Goal: Transaction & Acquisition: Subscribe to service/newsletter

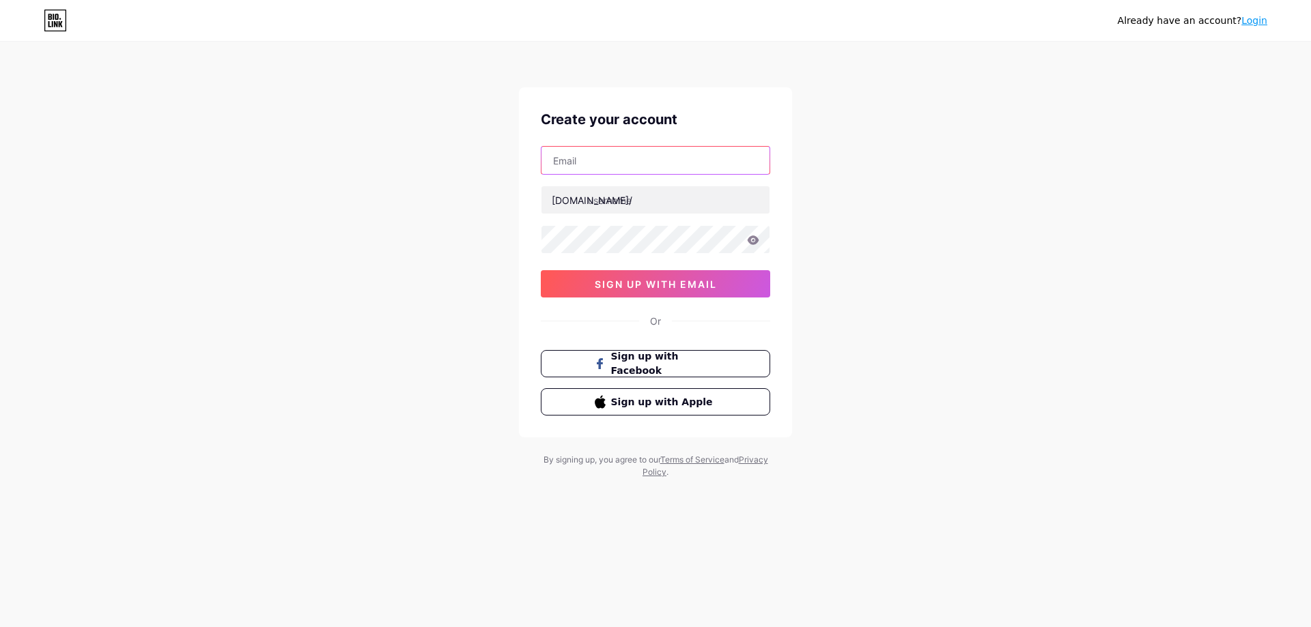
click at [645, 154] on input "text" at bounding box center [655, 160] width 228 height 27
click at [992, 182] on div "Already have an account? Login Create your account bio.link/ sign up with email…" at bounding box center [655, 261] width 1311 height 522
click at [642, 162] on input "text" at bounding box center [655, 160] width 228 height 27
type input "a"
click at [715, 365] on span "Sign up with Facebook" at bounding box center [663, 363] width 107 height 29
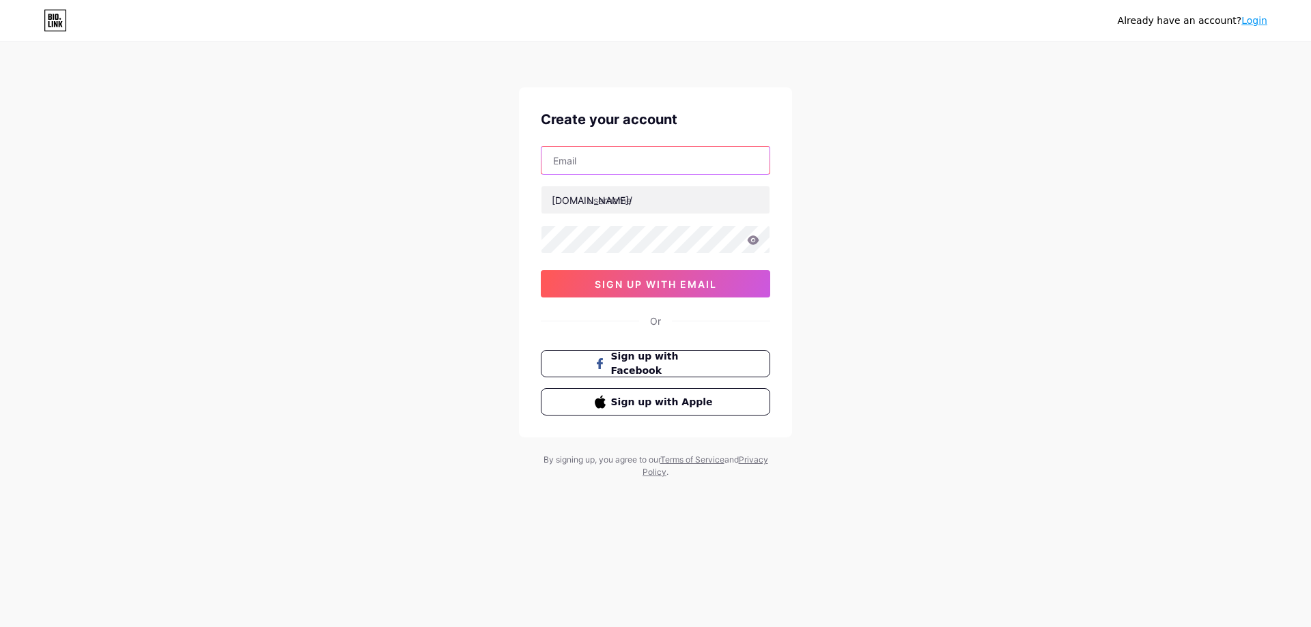
click at [612, 162] on input "text" at bounding box center [655, 160] width 228 height 27
type input "[DOMAIN_NAME][EMAIL_ADDRESS][DOMAIN_NAME]"
type input "i"
type input "homespotbyaj"
click at [756, 240] on icon at bounding box center [753, 239] width 12 height 9
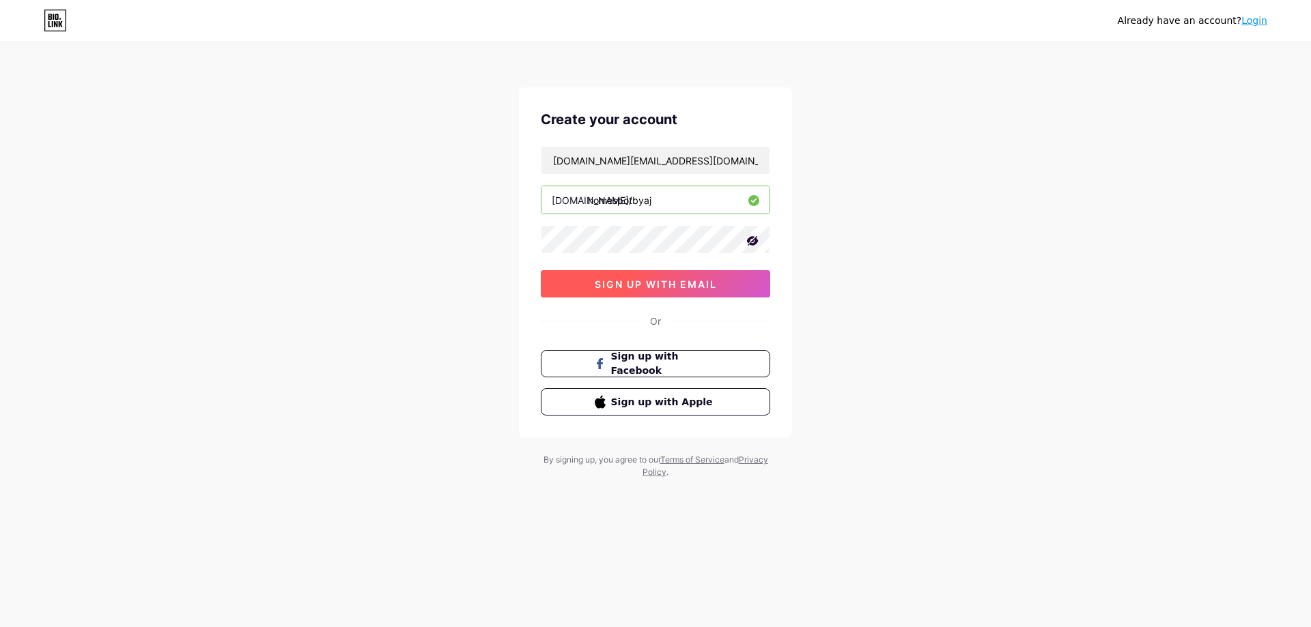
click at [685, 281] on span "sign up with email" at bounding box center [656, 284] width 122 height 12
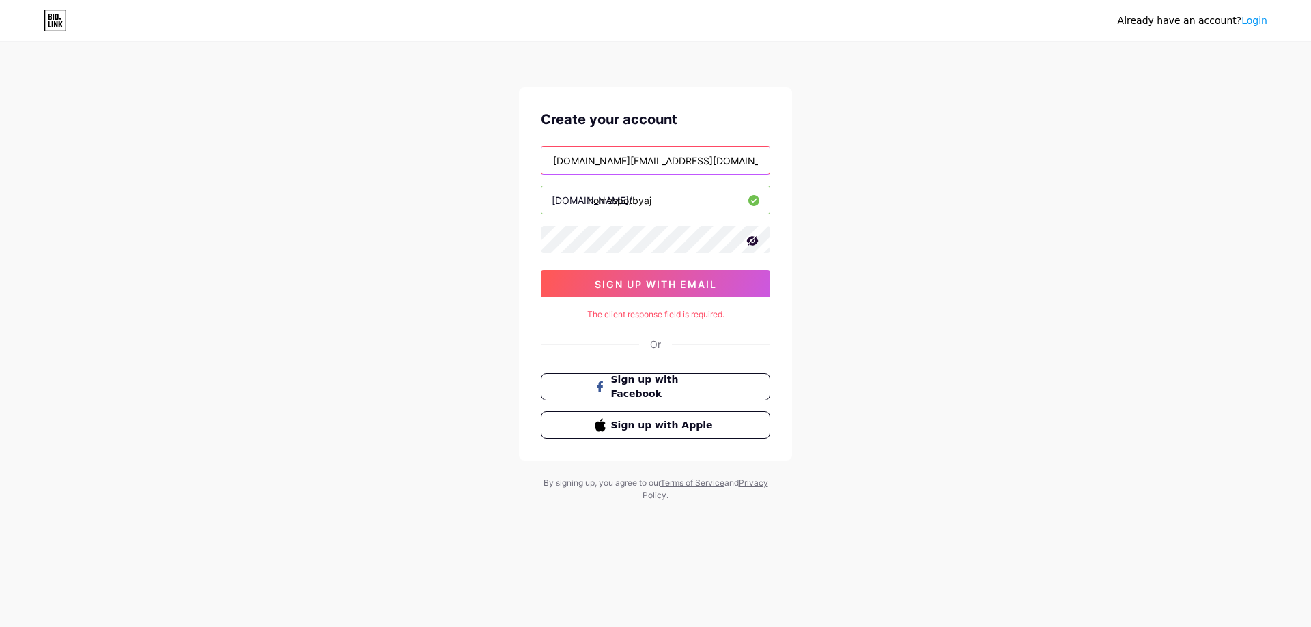
click at [657, 157] on input "[DOMAIN_NAME][EMAIL_ADDRESS][DOMAIN_NAME]" at bounding box center [655, 160] width 228 height 27
click at [979, 155] on div "Already have an account? Login Create your account ajcalo.net@gmail.com bio.lin…" at bounding box center [655, 272] width 1311 height 545
click at [1172, 276] on div "Already have an account? Login Create your account ajcalo.net@gmail.com bio.lin…" at bounding box center [655, 272] width 1311 height 545
click at [683, 192] on input "homespotbyaj" at bounding box center [655, 199] width 228 height 27
click at [700, 145] on div "Create your account ajcalo.net@gmail.com bio.link/ homespotbyaj sign up with em…" at bounding box center [655, 273] width 273 height 373
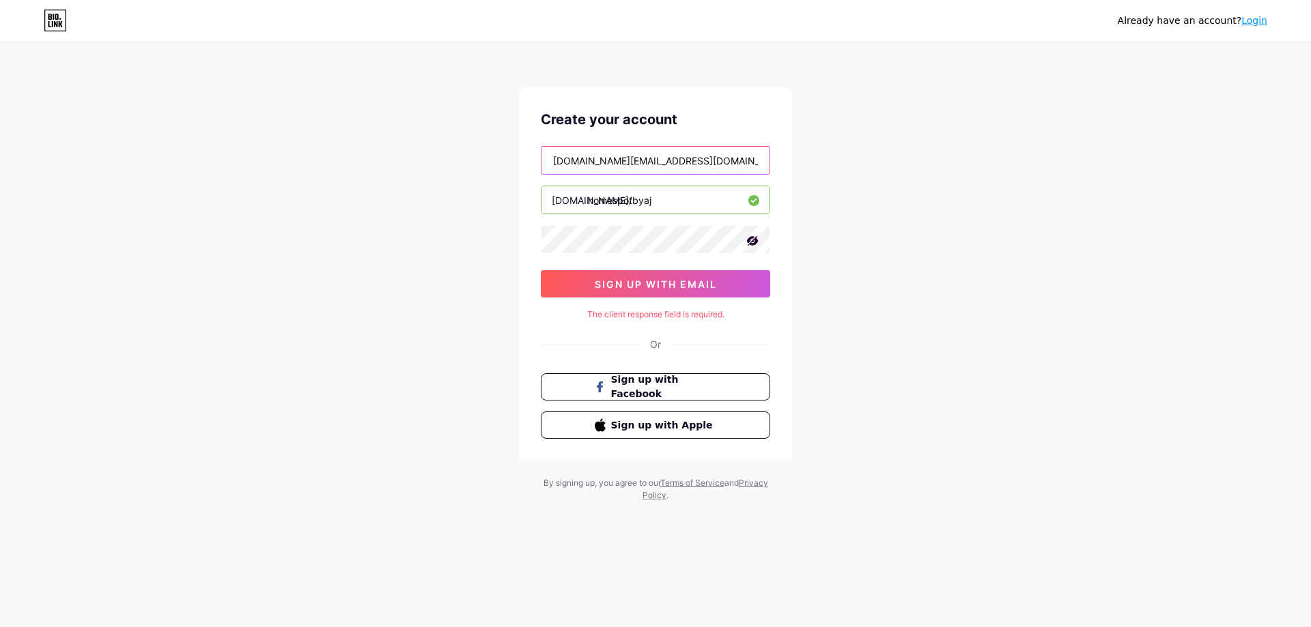
click at [698, 156] on input "[DOMAIN_NAME][EMAIL_ADDRESS][DOMAIN_NAME]" at bounding box center [655, 160] width 228 height 27
click at [717, 161] on input "[DOMAIN_NAME][EMAIL_ADDRESS][DOMAIN_NAME]" at bounding box center [655, 160] width 228 height 27
click at [929, 175] on div "Already have an account? Login Create your account ajcalo.net@gmail.com bio.lin…" at bounding box center [655, 272] width 1311 height 545
click at [754, 247] on icon at bounding box center [752, 241] width 14 height 14
drag, startPoint x: 882, startPoint y: 268, endPoint x: 736, endPoint y: 291, distance: 147.9
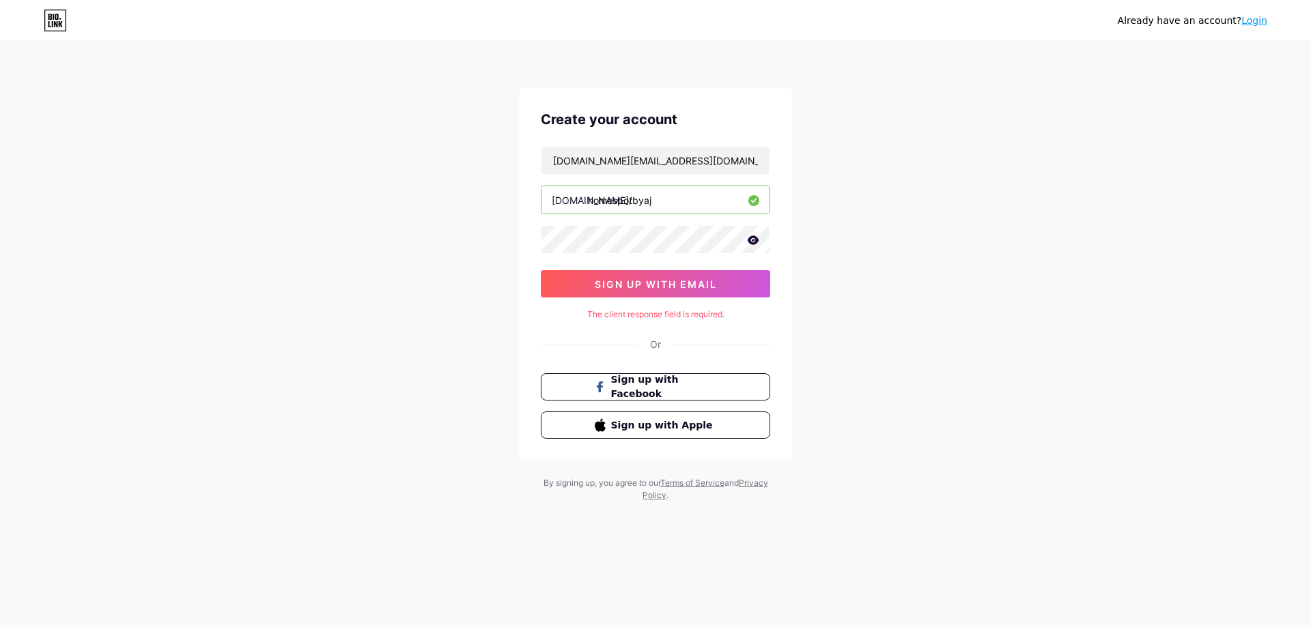
click at [885, 271] on div "Already have an account? Login Create your account ajcalo.net@gmail.com bio.lin…" at bounding box center [655, 272] width 1311 height 545
click at [736, 291] on button "sign up with email" at bounding box center [655, 283] width 229 height 27
click at [750, 287] on button "sign up with email" at bounding box center [655, 283] width 229 height 27
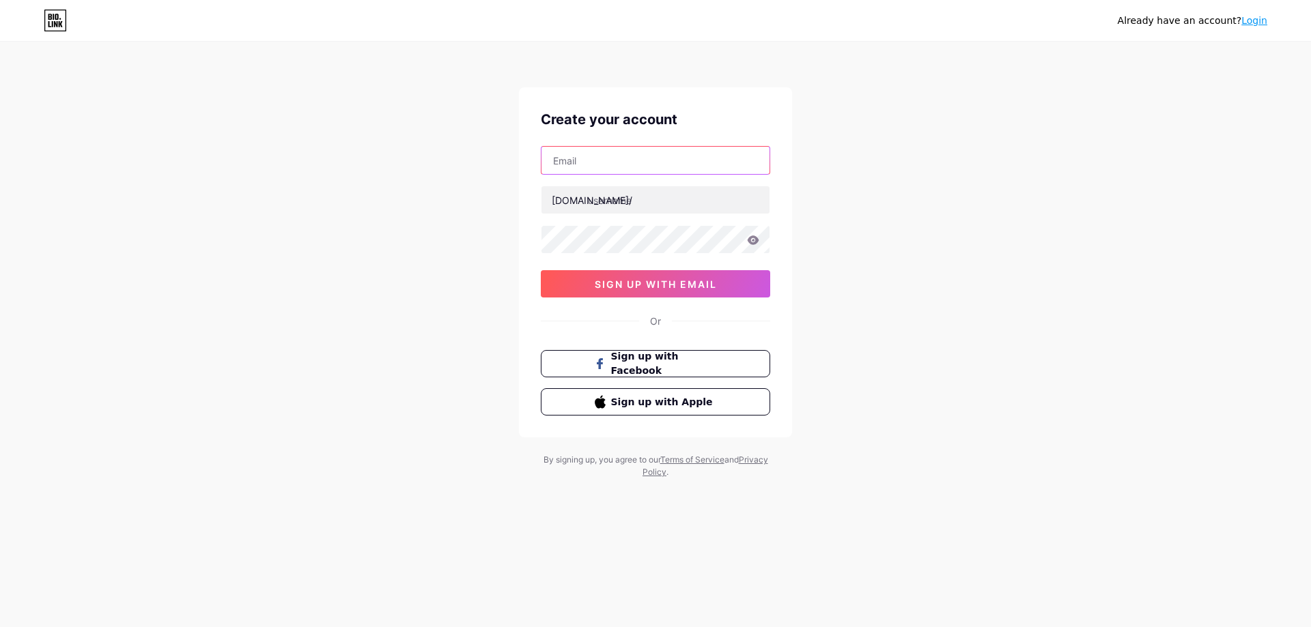
click at [612, 153] on input "text" at bounding box center [655, 160] width 228 height 27
click at [670, 163] on input "text" at bounding box center [655, 160] width 228 height 27
type input "a"
click at [607, 158] on input "ajcalo.net" at bounding box center [655, 160] width 228 height 27
type input "[DOMAIN_NAME][EMAIL_ADDRESS][DOMAIN_NAME]"
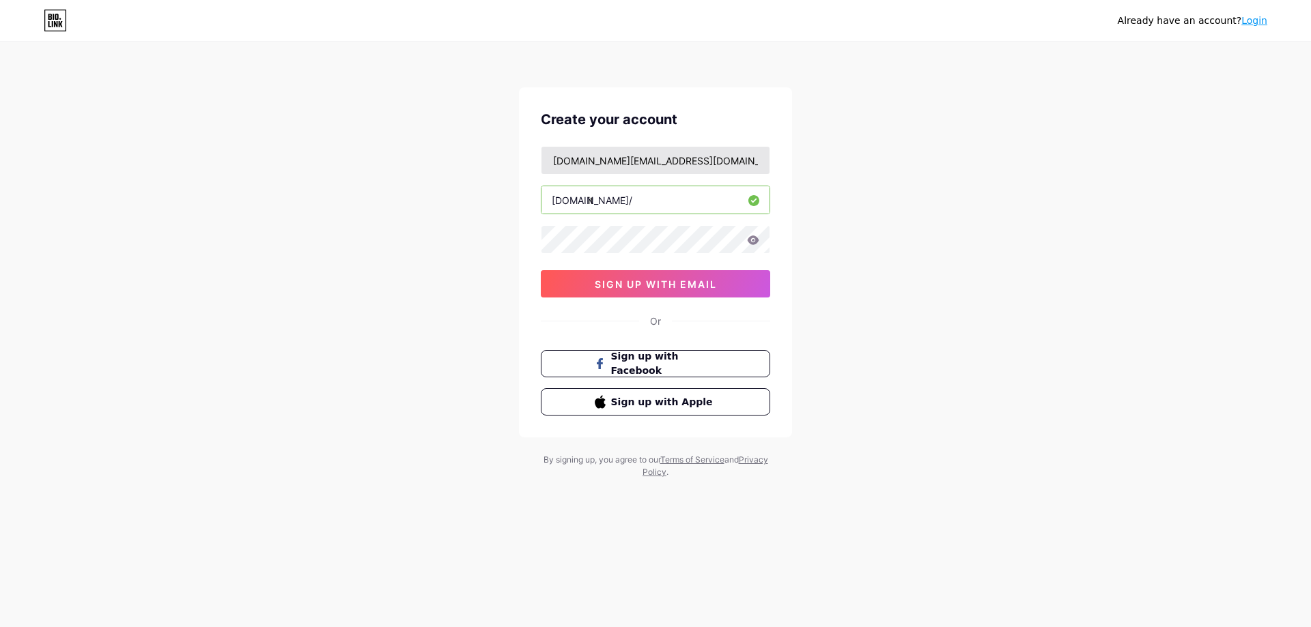
type input "i"
type input "o"
type input "homespotaj"
click at [757, 241] on icon at bounding box center [753, 239] width 12 height 9
click at [704, 284] on span "sign up with email" at bounding box center [656, 284] width 122 height 12
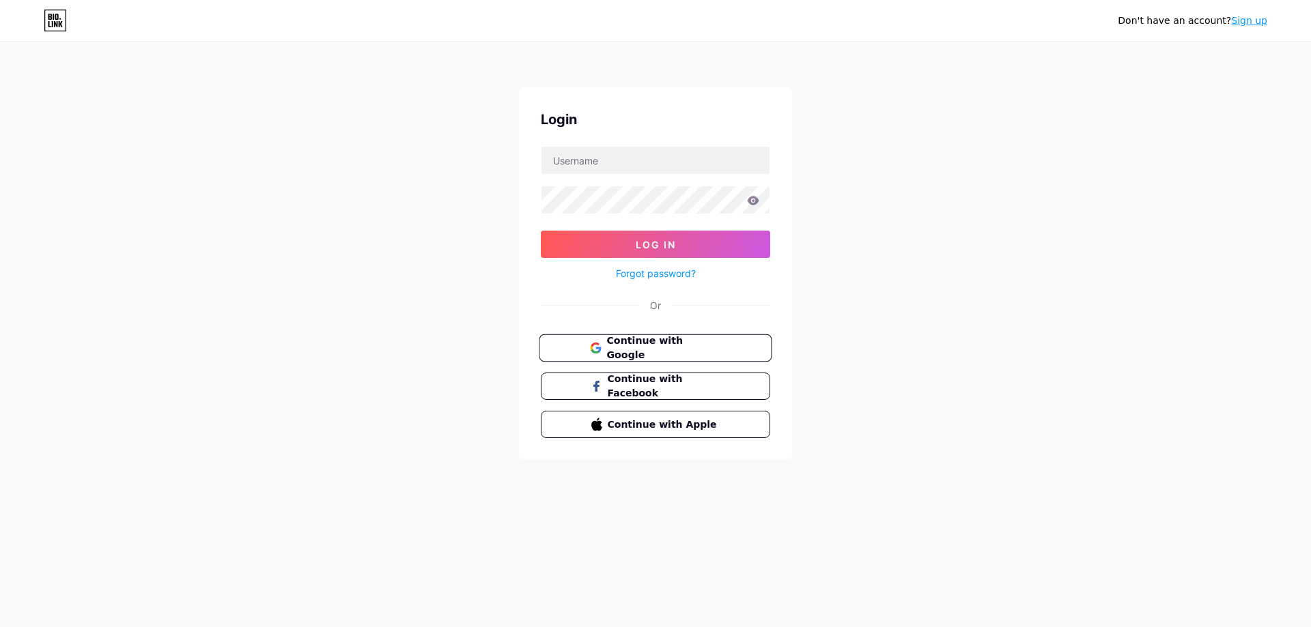
click at [694, 346] on span "Continue with Google" at bounding box center [663, 348] width 114 height 29
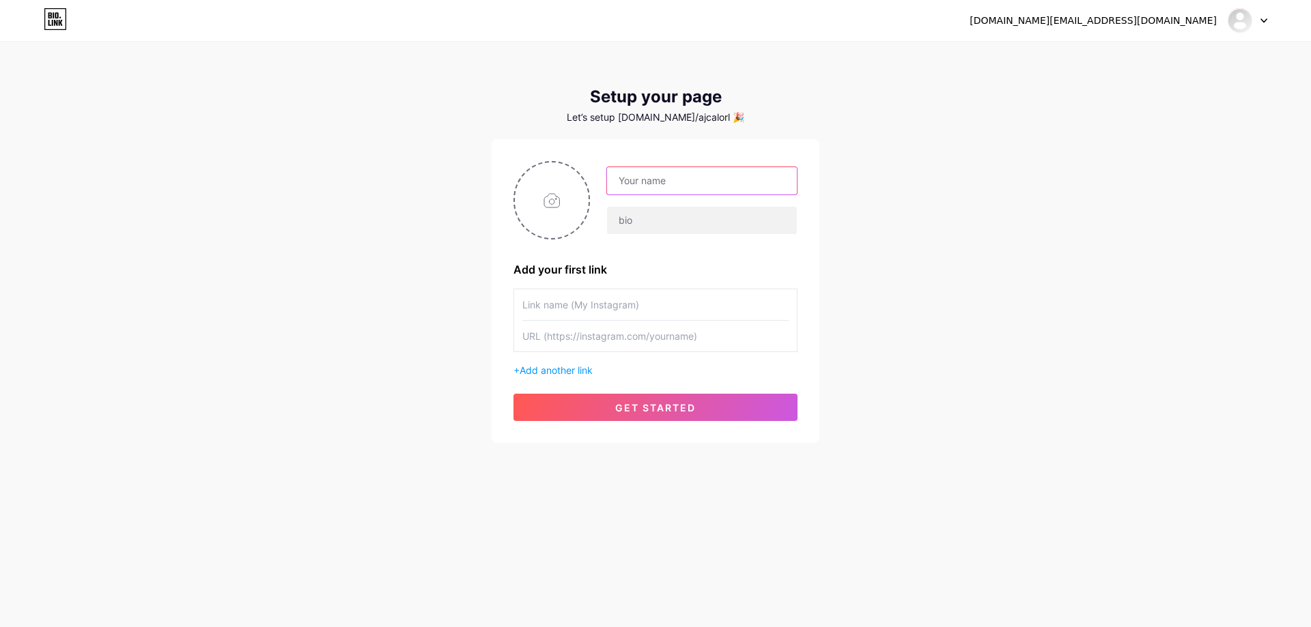
click at [654, 180] on input "text" at bounding box center [702, 180] width 190 height 27
type input "H"
drag, startPoint x: 752, startPoint y: 181, endPoint x: 670, endPoint y: 190, distance: 82.5
click at [670, 190] on input "AJ CALO - PHRSTPARK" at bounding box center [702, 180] width 190 height 27
type input "A"
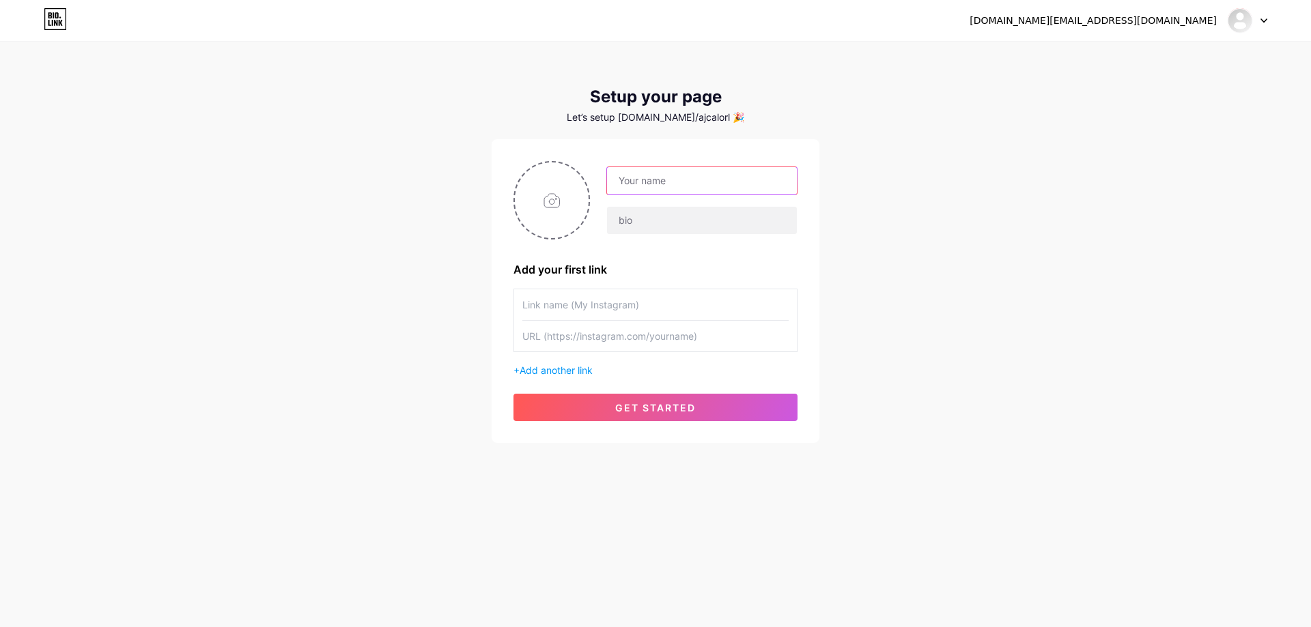
paste input "HomeSpot by [PERSON_NAME]"
type input "HomeSpot by [PERSON_NAME]"
click at [678, 215] on input "text" at bounding box center [702, 220] width 190 height 27
type input "R"
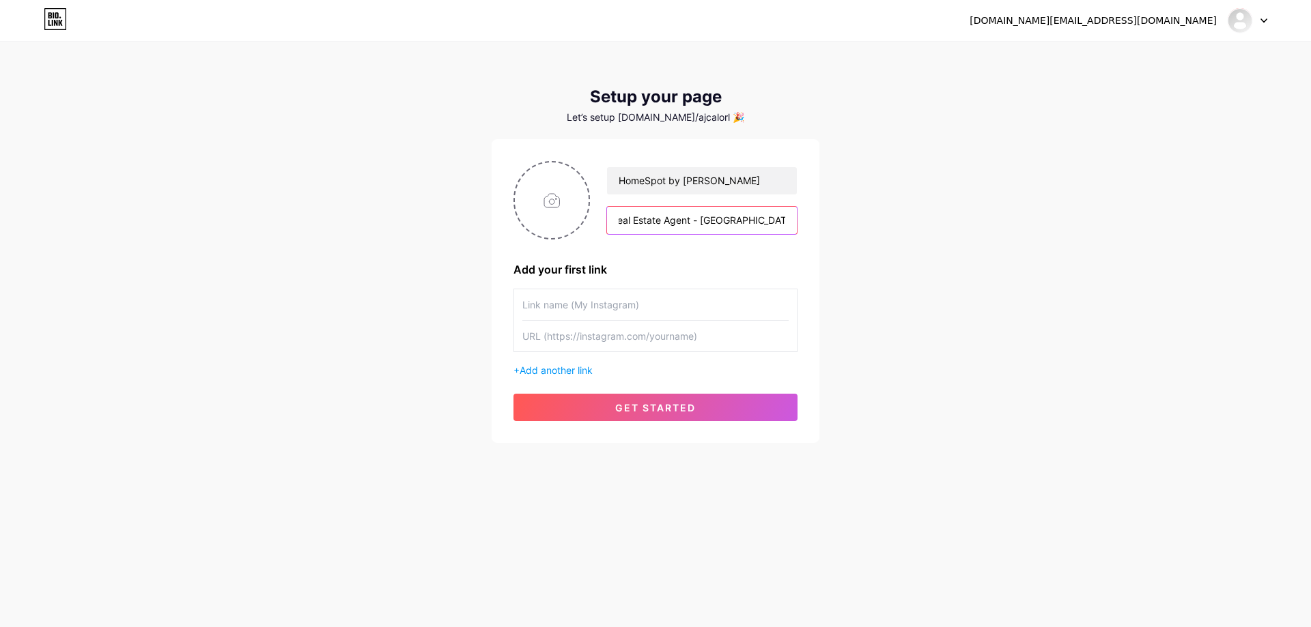
type input "Property Specialist - Real Estate Agent - Phirst Park Homes"
click at [663, 293] on input "text" at bounding box center [655, 304] width 266 height 31
click at [531, 175] on input "file" at bounding box center [552, 200] width 74 height 76
type input "C:\fakepath\20231108_111721.jpg"
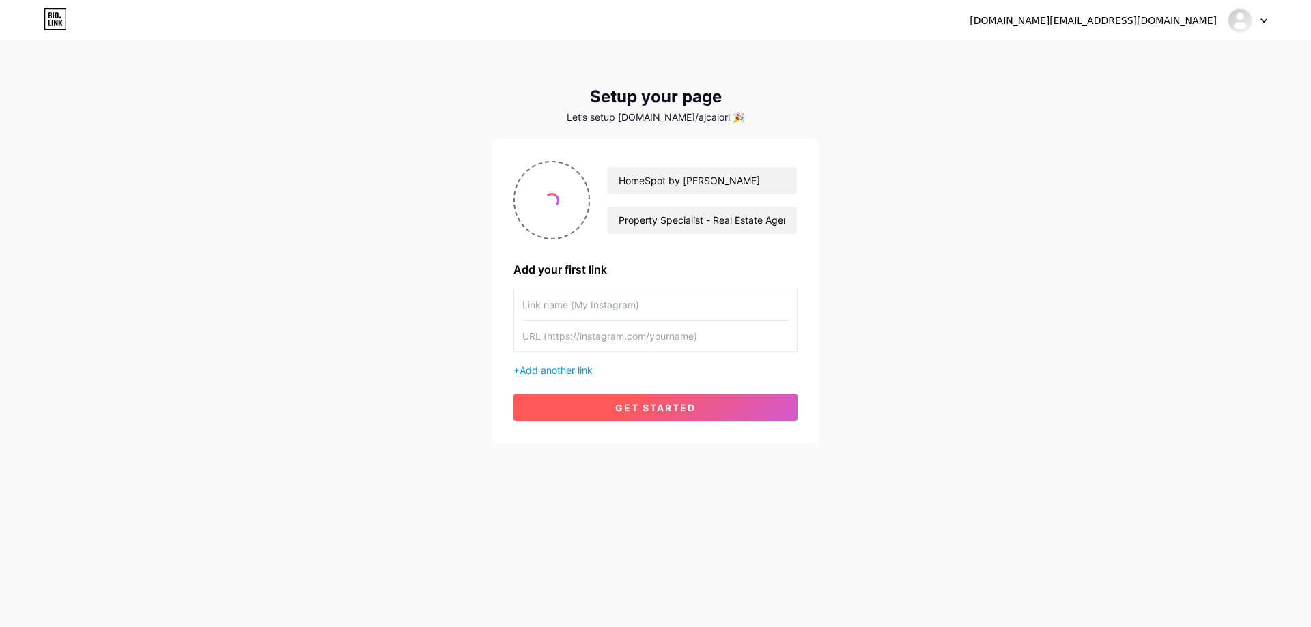
click at [663, 406] on span "get started" at bounding box center [655, 408] width 81 height 12
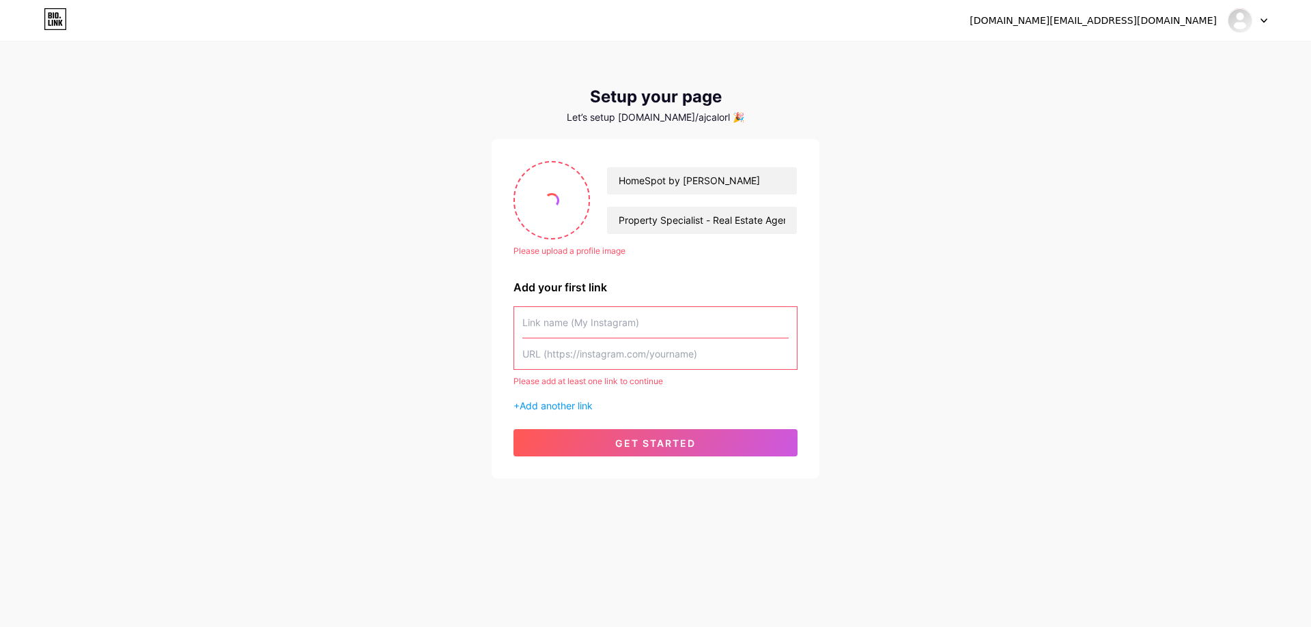
click at [582, 255] on div "Please upload a profile image" at bounding box center [655, 251] width 284 height 12
click at [554, 195] on span at bounding box center [551, 200] width 19 height 19
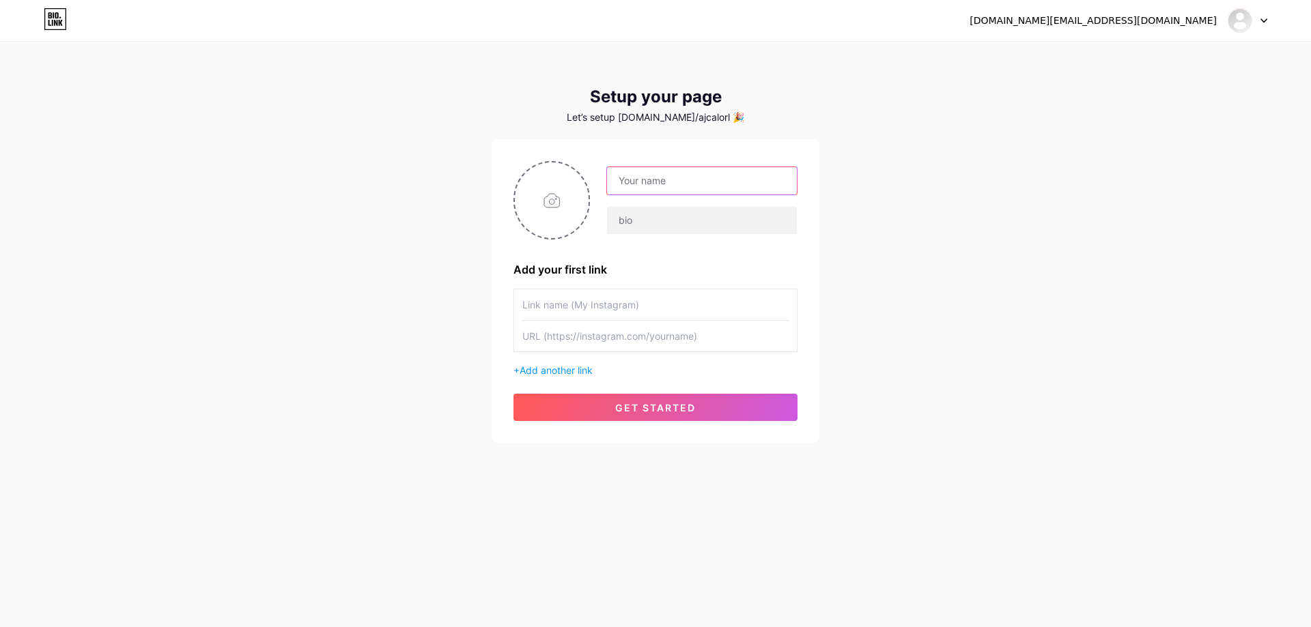
click at [667, 182] on input "text" at bounding box center [702, 180] width 190 height 27
paste input "HomeSpot by [PERSON_NAME]"
type input "HomeSpot by [PERSON_NAME]"
click at [642, 227] on input "text" at bounding box center [702, 220] width 190 height 27
type input "Real Estate Agent"
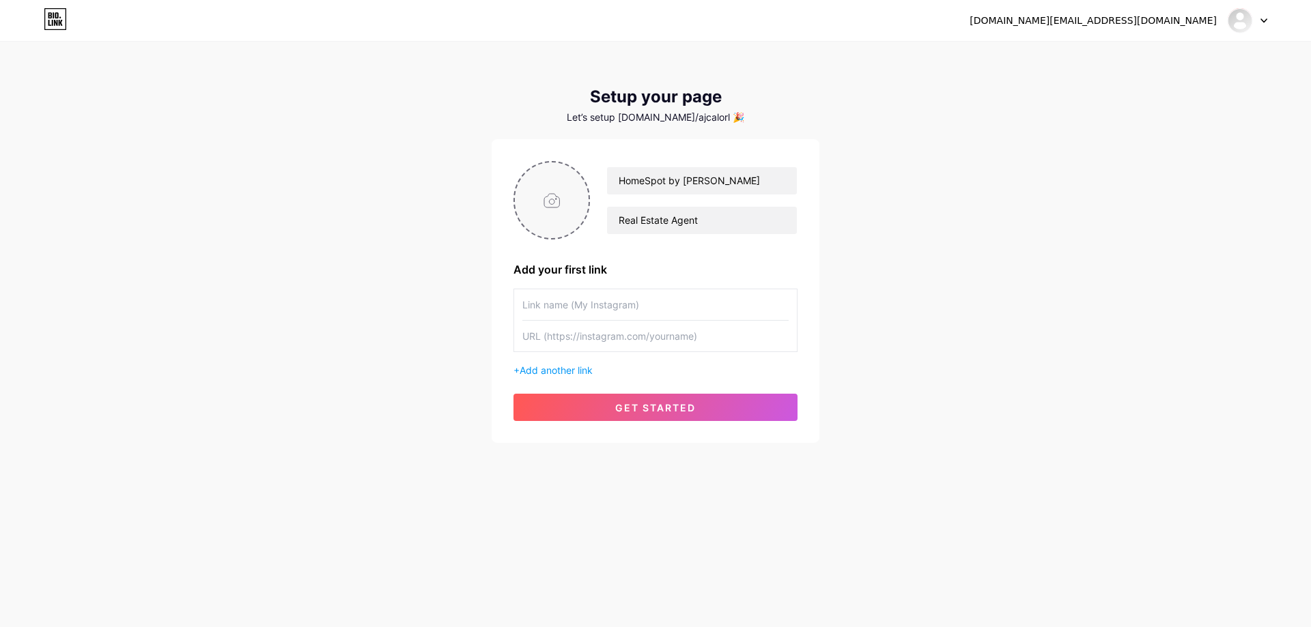
click at [566, 219] on input "file" at bounding box center [552, 200] width 74 height 76
type input "C:\fakepath\20231108_111721.jpg"
drag, startPoint x: 747, startPoint y: 188, endPoint x: 321, endPoint y: 114, distance: 432.4
click at [321, 114] on div "ajcalo.net@gmail.com Dashboard Logout Setup your page Let’s setup bio.link/ajca…" at bounding box center [655, 243] width 1311 height 487
click at [689, 185] on input "text" at bounding box center [702, 180] width 190 height 27
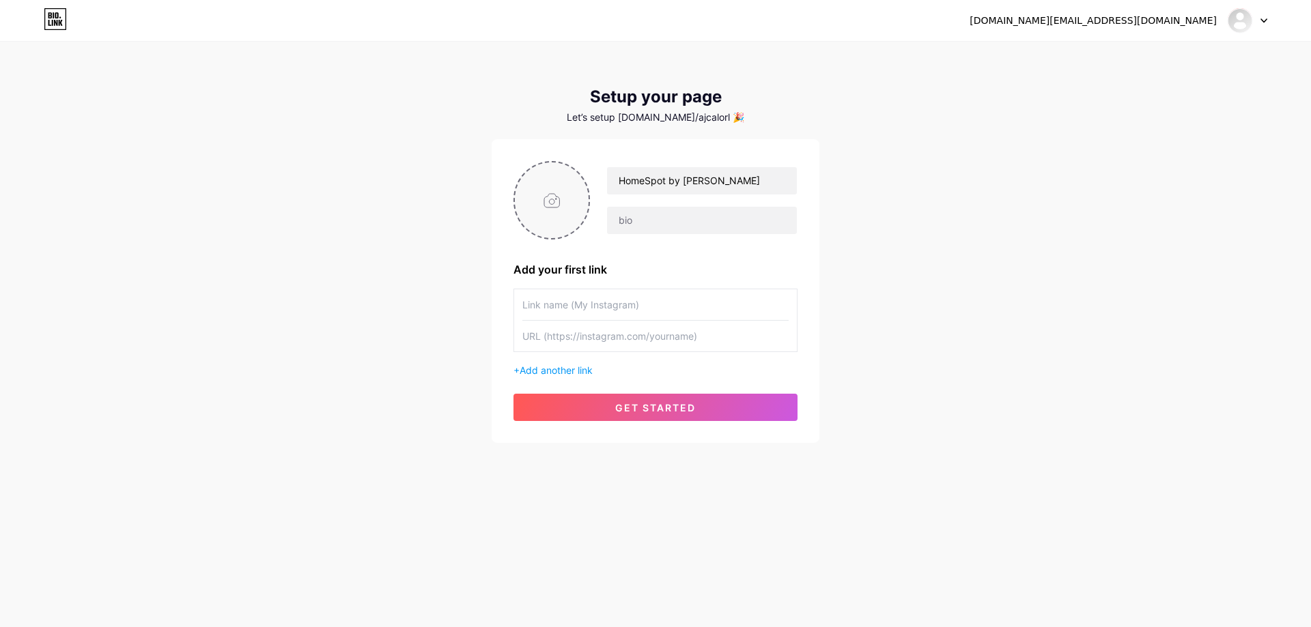
type input "HomeSpot by [PERSON_NAME]"
click at [540, 191] on input "file" at bounding box center [552, 200] width 74 height 76
type input "C:\fakepath\[PERSON_NAME] --.jpg"
click at [639, 303] on input "text" at bounding box center [655, 304] width 266 height 31
click at [712, 305] on input "text" at bounding box center [655, 304] width 266 height 31
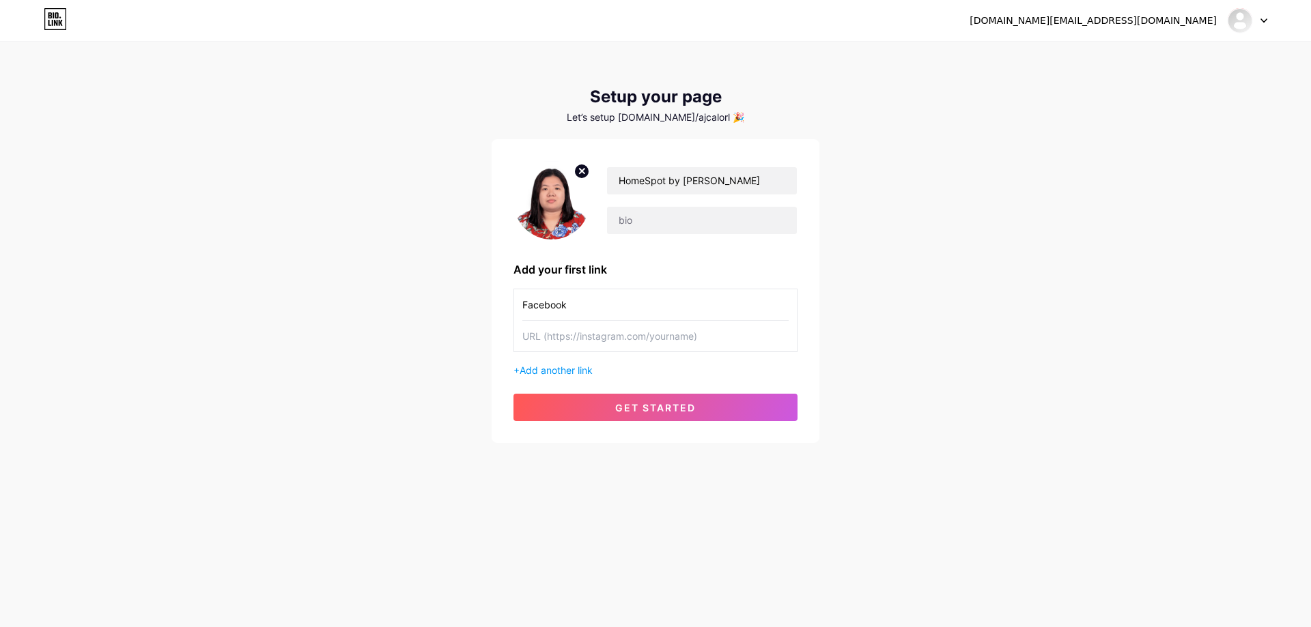
click at [700, 339] on input "text" at bounding box center [655, 336] width 266 height 31
click at [678, 303] on input "Facebook" at bounding box center [655, 304] width 266 height 31
click at [684, 330] on input "text" at bounding box center [655, 336] width 266 height 31
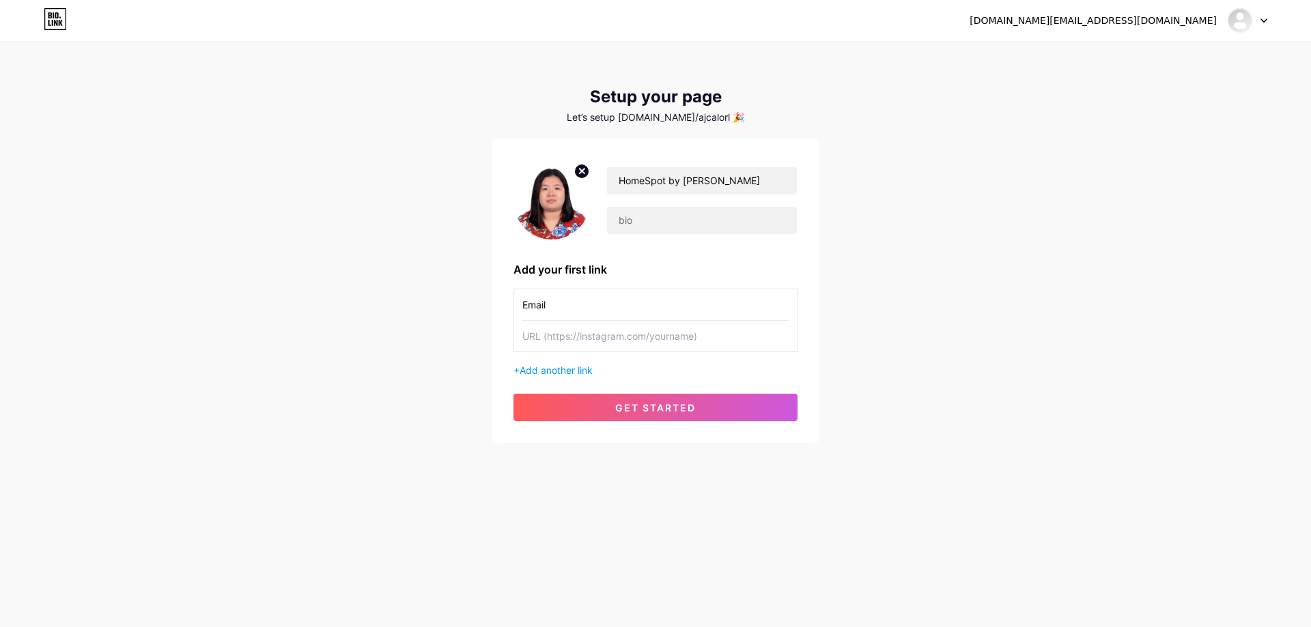
click at [652, 307] on input "Email" at bounding box center [655, 304] width 266 height 31
type input "E"
click at [675, 302] on input "Facebook" at bounding box center [655, 304] width 266 height 31
type input "Facebook Page"
click at [638, 337] on input "text" at bounding box center [655, 336] width 266 height 31
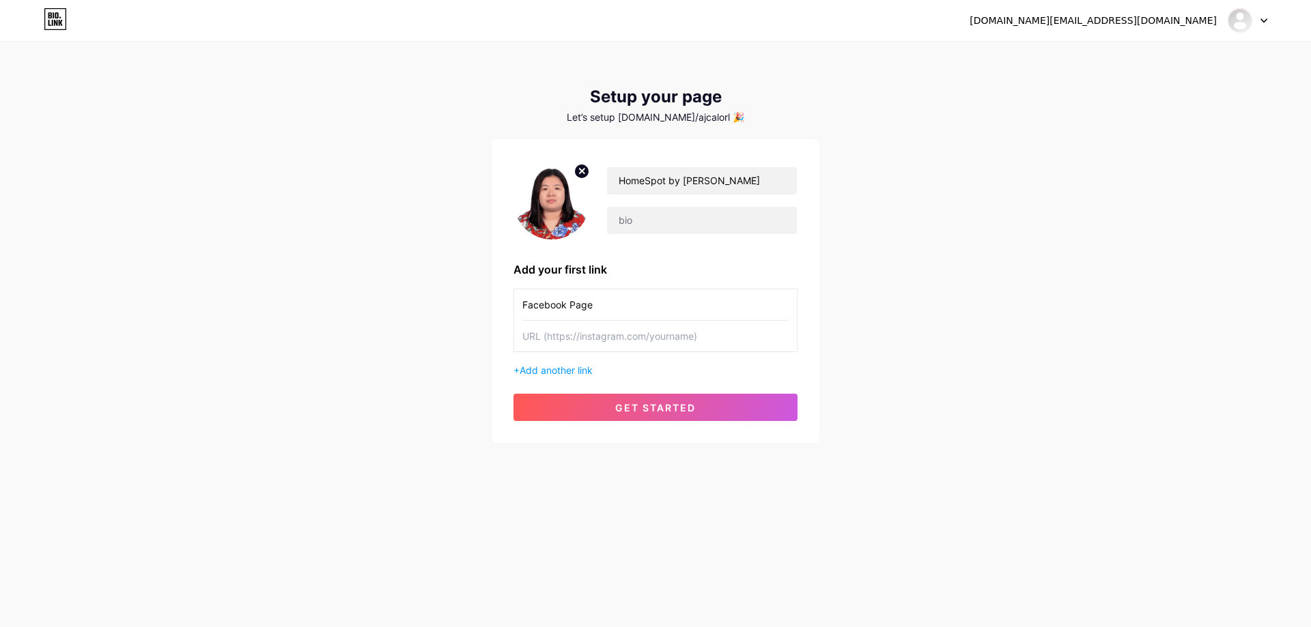
paste input "[URL][DOMAIN_NAME]"
type input "[URL][DOMAIN_NAME]"
click at [639, 406] on span "get started" at bounding box center [655, 408] width 81 height 12
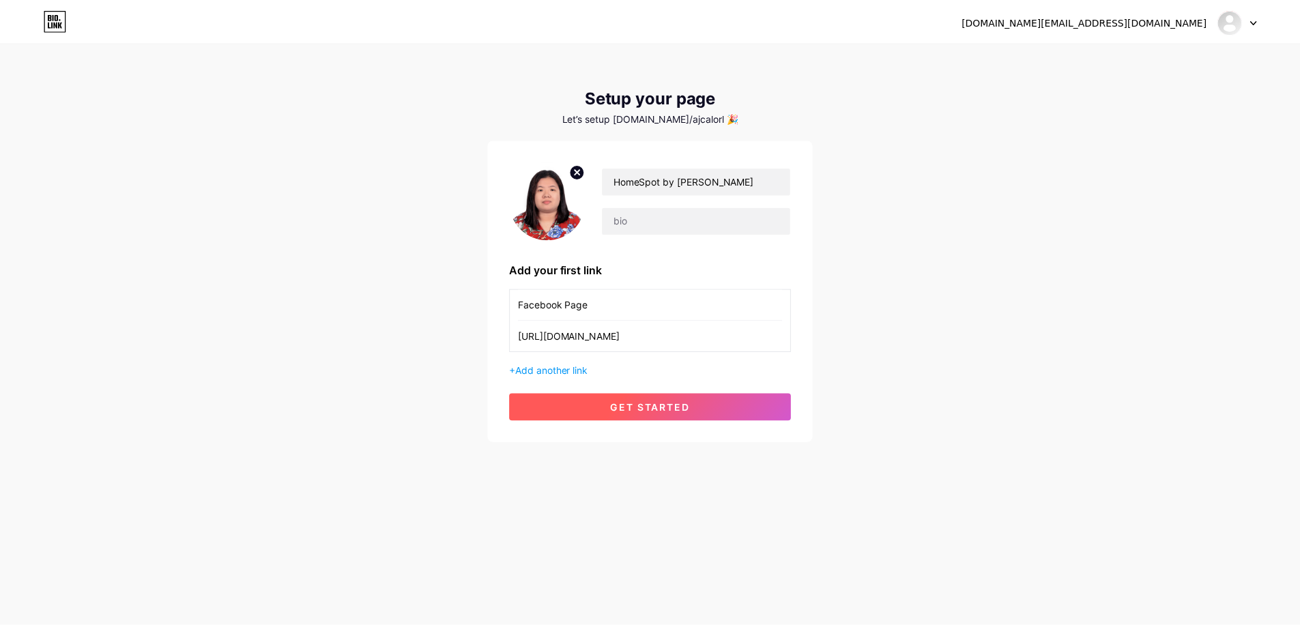
scroll to position [0, 0]
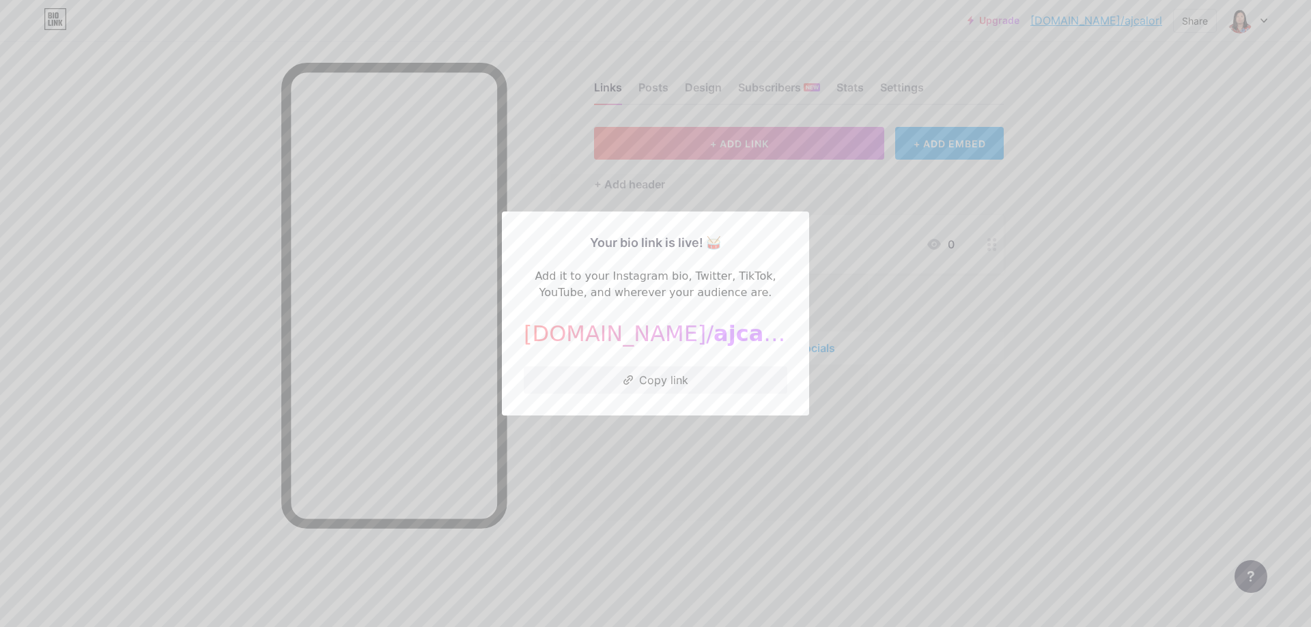
click at [892, 276] on div at bounding box center [655, 313] width 1311 height 627
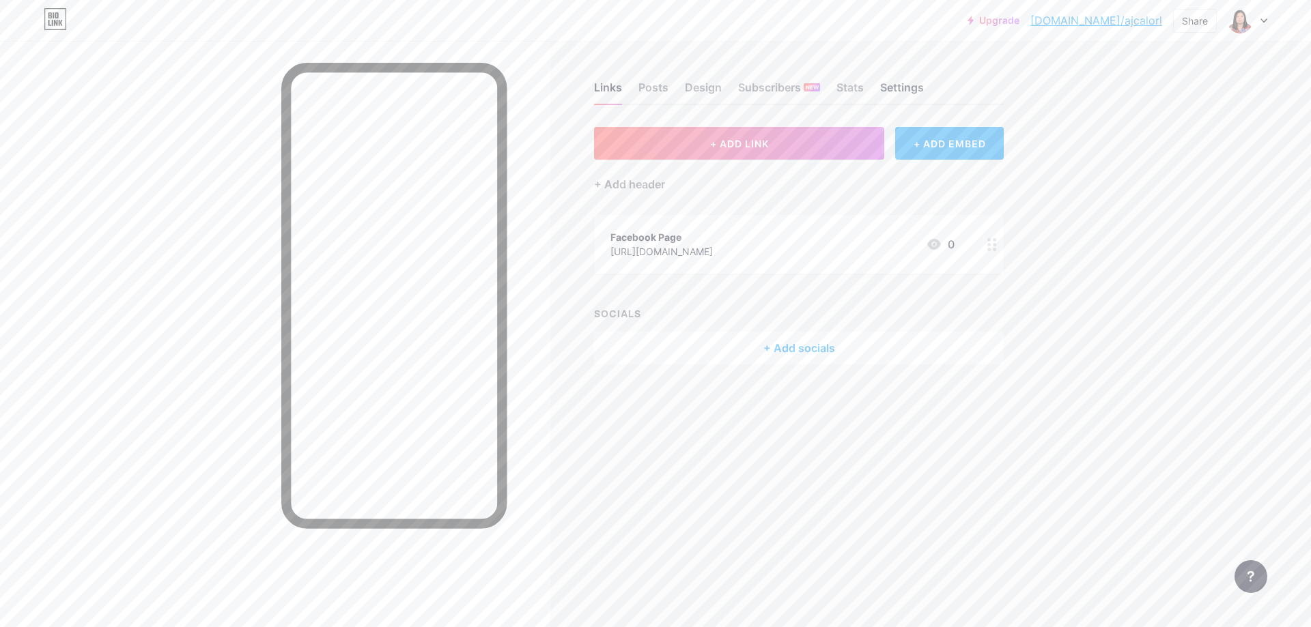
click at [891, 85] on div "Settings" at bounding box center [902, 91] width 44 height 25
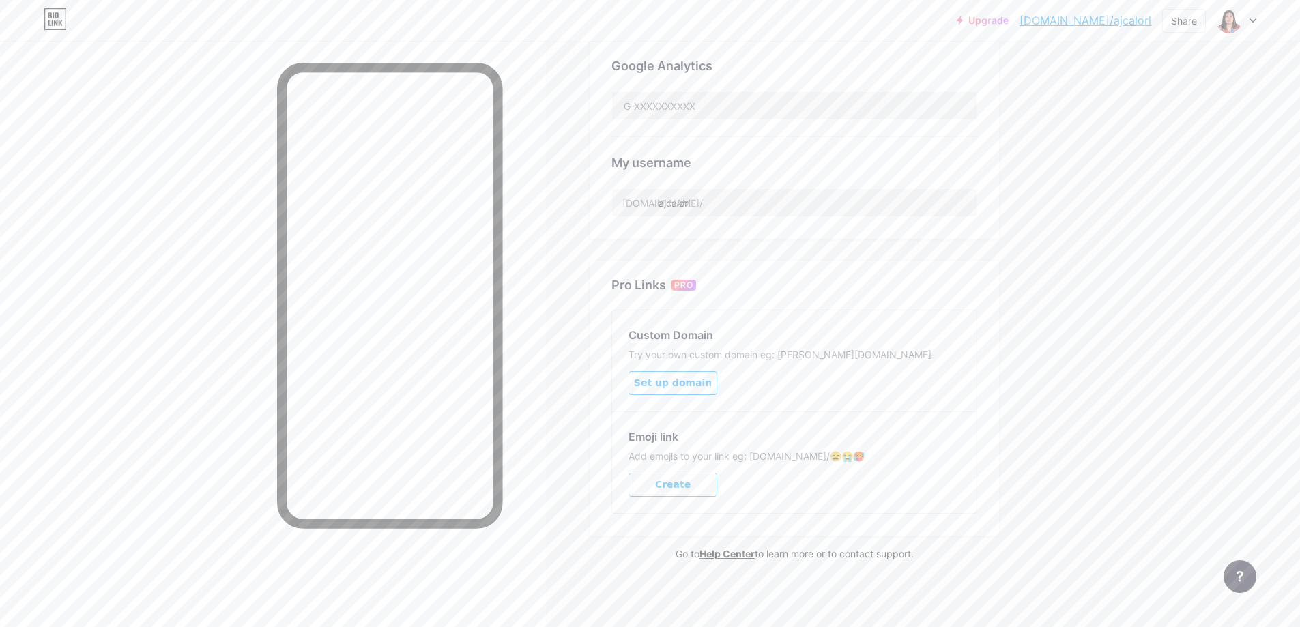
scroll to position [440, 0]
click at [773, 205] on input "ajcalorl" at bounding box center [794, 201] width 364 height 27
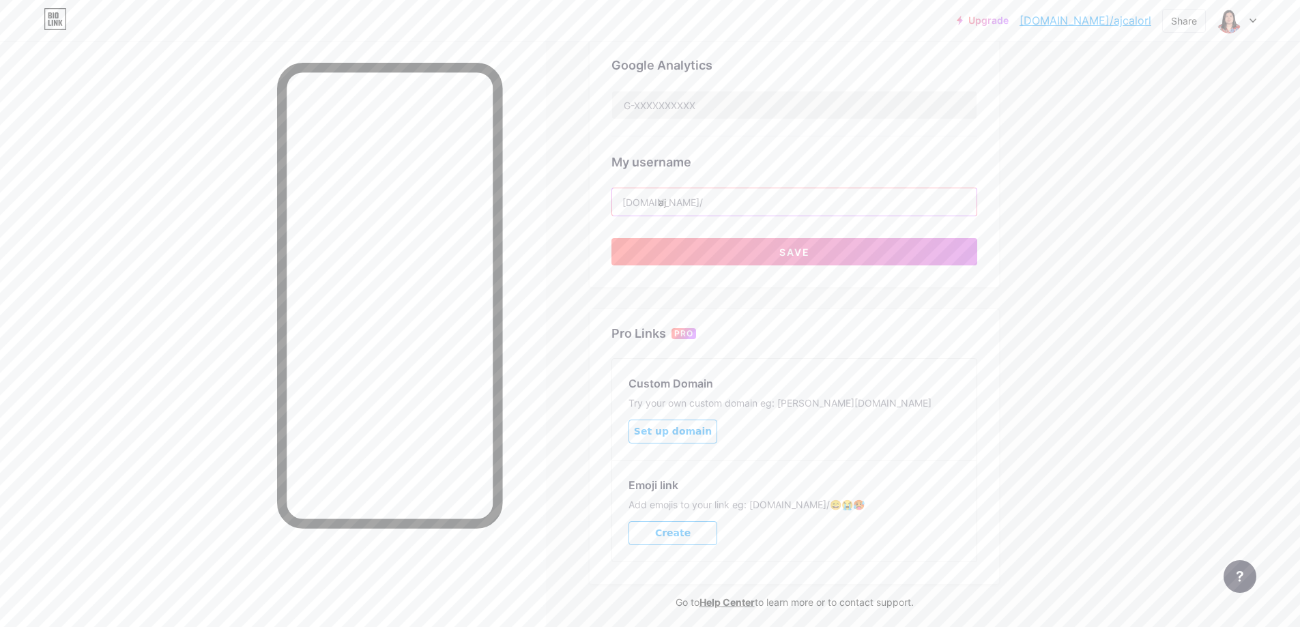
type input "a"
type input "h"
type input "itsmeaj"
click at [772, 248] on button "Save" at bounding box center [795, 251] width 366 height 27
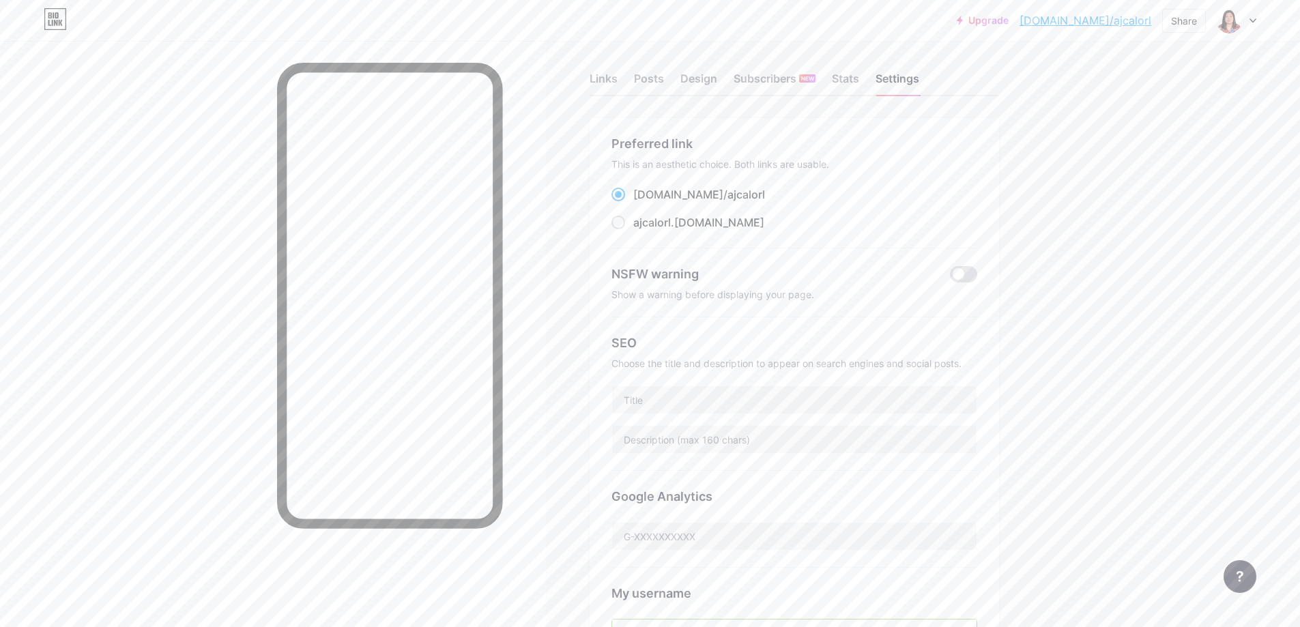
scroll to position [0, 0]
click at [1130, 23] on link "[DOMAIN_NAME]/itsmeaj" at bounding box center [1085, 20] width 131 height 16
